Goal: Find specific page/section: Find specific page/section

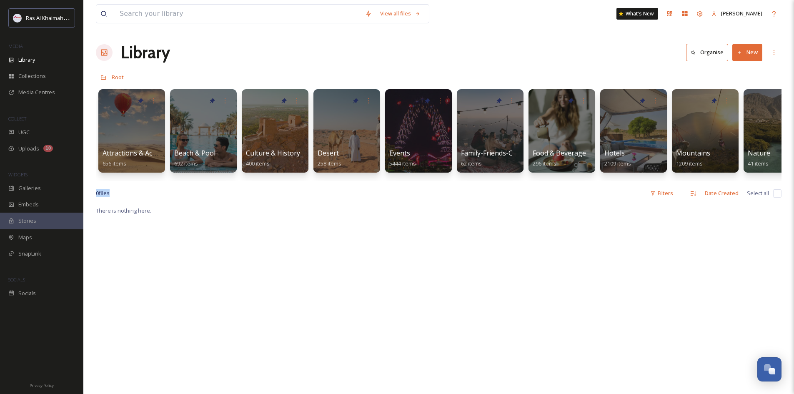
drag, startPoint x: 304, startPoint y: 180, endPoint x: 550, endPoint y: 189, distance: 246.4
click at [392, 189] on div "View all files What's New [PERSON_NAME] Library Organise New Root Your Selectio…" at bounding box center [438, 299] width 710 height 599
click at [203, 20] on input at bounding box center [237, 14] width 245 height 18
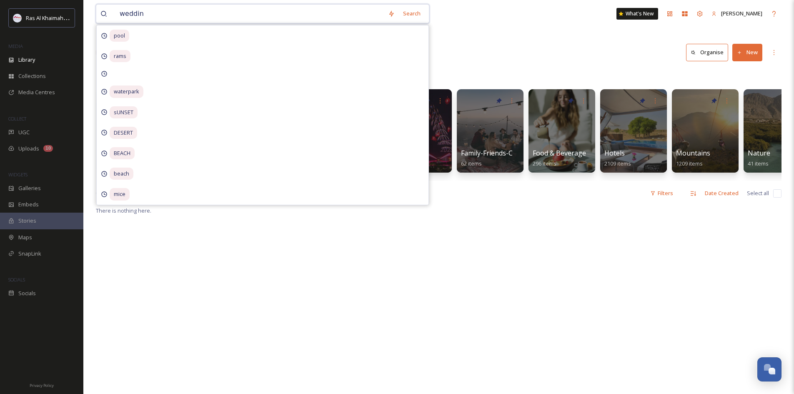
type input "wedding"
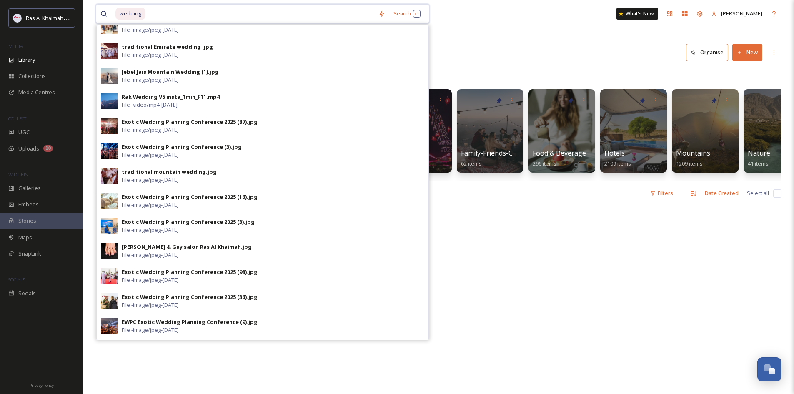
scroll to position [62, 0]
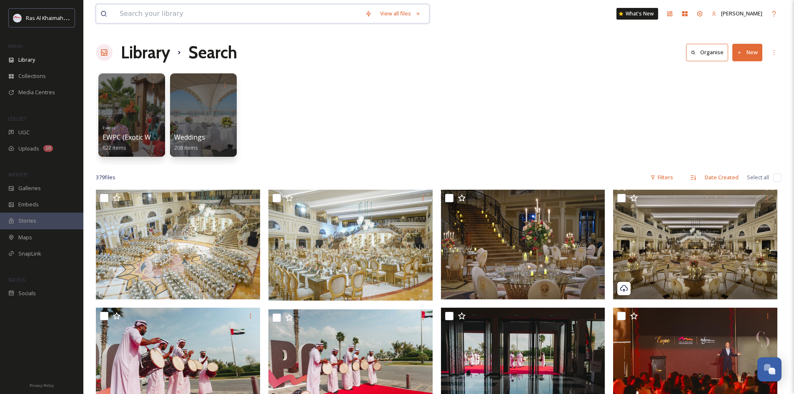
click at [177, 10] on input at bounding box center [237, 14] width 245 height 18
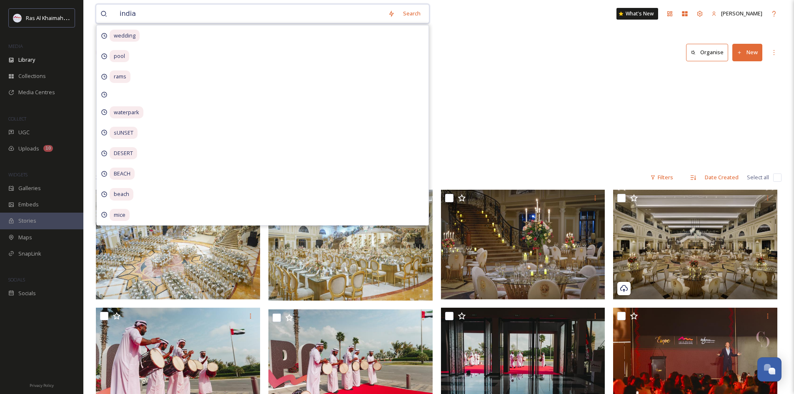
type input "[DEMOGRAPHIC_DATA]"
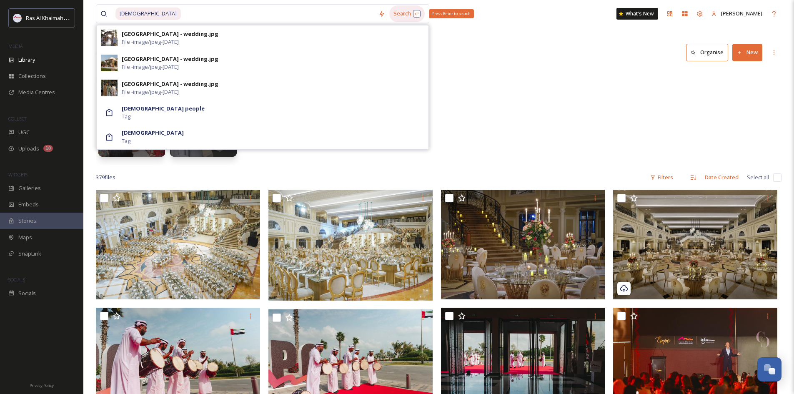
click at [392, 13] on div "Search Press Enter to search" at bounding box center [406, 13] width 35 height 16
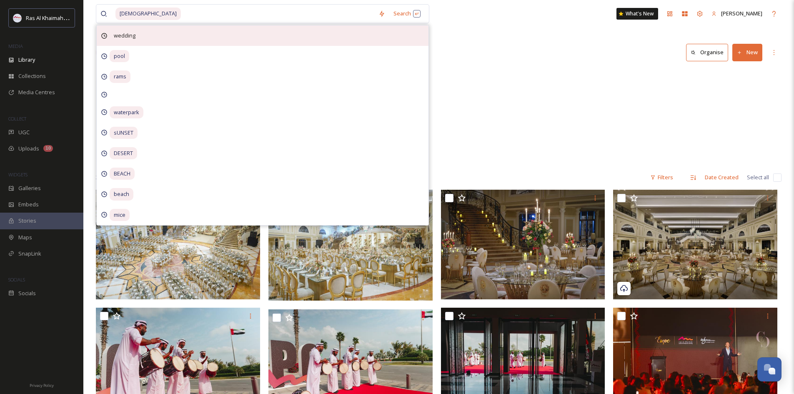
click at [392, 16] on div "Search" at bounding box center [406, 13] width 35 height 16
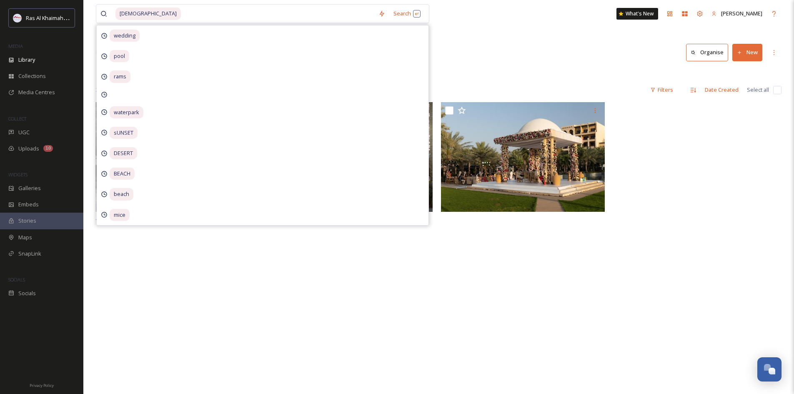
click at [392, 35] on div "indian Search wedding pool rams waterpark sUNSET [GEOGRAPHIC_DATA] mice What's …" at bounding box center [438, 248] width 710 height 496
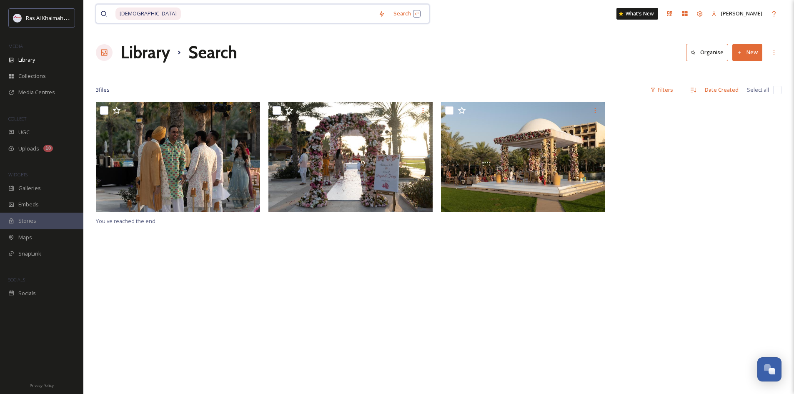
click at [182, 16] on input at bounding box center [278, 14] width 192 height 18
type input "india"
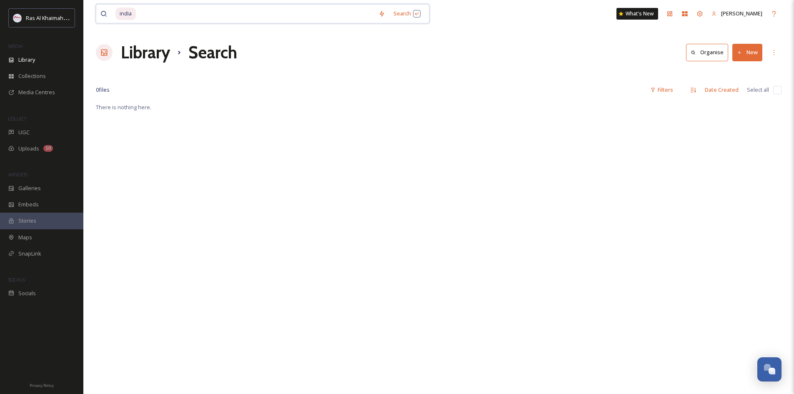
click at [153, 12] on input at bounding box center [255, 14] width 237 height 18
type input "[DEMOGRAPHIC_DATA]"
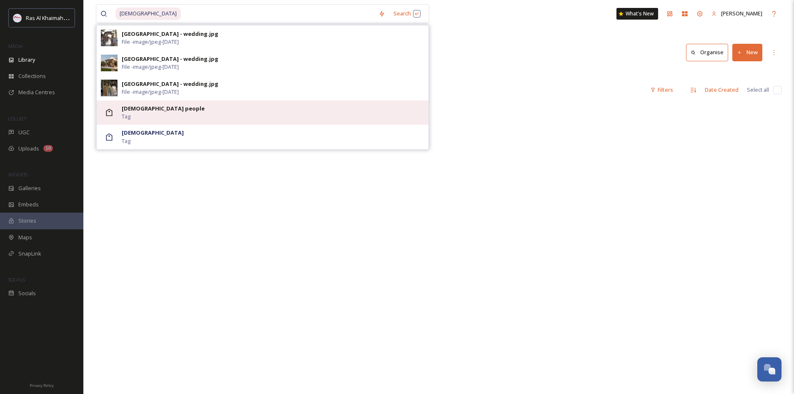
click at [180, 117] on div "[DEMOGRAPHIC_DATA] people Tag" at bounding box center [273, 113] width 302 height 16
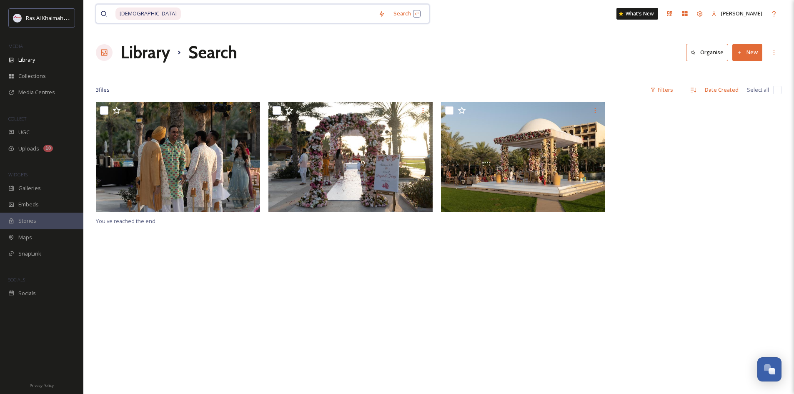
click at [197, 13] on input at bounding box center [278, 14] width 192 height 18
type input "i"
type input "wedding"
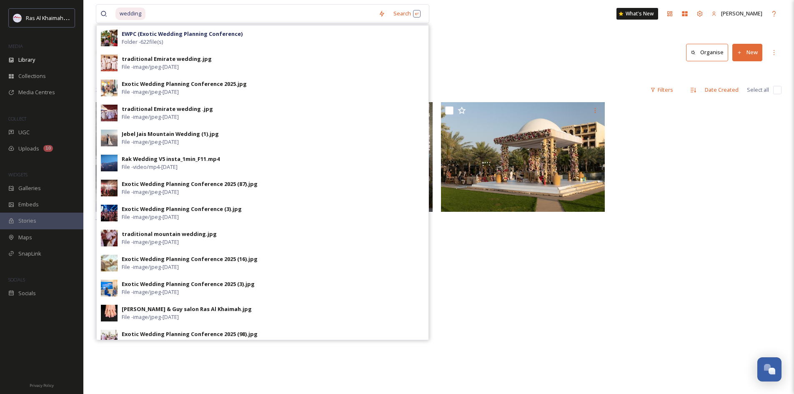
click at [392, 55] on div "Library Search Organise New" at bounding box center [438, 52] width 685 height 25
